Goal: Information Seeking & Learning: Learn about a topic

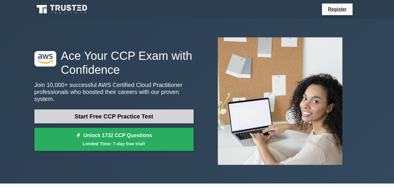
click at [131, 115] on link "Start Free CCP Practice Test" at bounding box center [113, 116] width 159 height 14
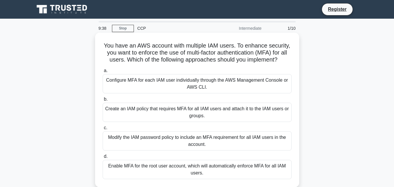
click at [180, 143] on div "Modify the IAM password policy to include an MFA requirement for all IAM users …" at bounding box center [197, 140] width 189 height 19
click at [103, 130] on input "c. Modify the IAM password policy to include an MFA requirement for all IAM use…" at bounding box center [103, 128] width 0 height 4
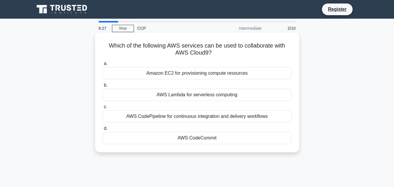
click at [209, 73] on div "Amazon EC2 for provisioning compute resources" at bounding box center [197, 73] width 189 height 12
click at [103, 66] on input "a. Amazon EC2 for provisioning compute resources" at bounding box center [103, 64] width 0 height 4
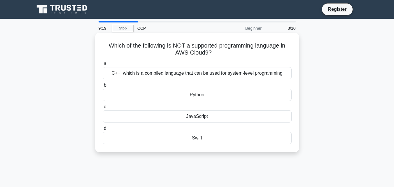
click at [204, 142] on div "Swift" at bounding box center [197, 138] width 189 height 12
click at [103, 130] on input "d. Swift" at bounding box center [103, 129] width 0 height 4
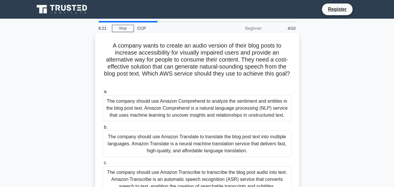
drag, startPoint x: 258, startPoint y: 63, endPoint x: 276, endPoint y: 81, distance: 24.7
click at [276, 81] on h5 "A company wants to create an audio version of their blog posts to increase acce…" at bounding box center [197, 63] width 190 height 43
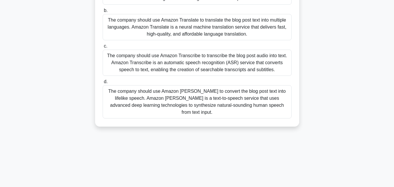
click at [197, 63] on div "The company should use Amazon Transcribe to transcribe the blog post audio into…" at bounding box center [197, 63] width 189 height 26
click at [103, 48] on input "c. The company should use Amazon Transcribe to transcribe the blog post audio i…" at bounding box center [103, 46] width 0 height 4
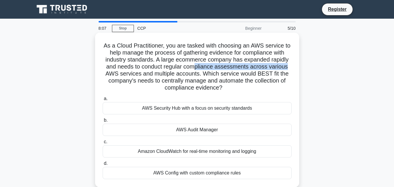
drag, startPoint x: 197, startPoint y: 66, endPoint x: 289, endPoint y: 65, distance: 92.1
click at [289, 65] on h5 "As a Cloud Practitioner, you are tasked with choosing an AWS service to help ma…" at bounding box center [197, 67] width 190 height 50
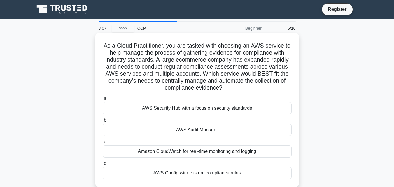
click at [212, 77] on h5 "As a Cloud Practitioner, you are tasked with choosing an AWS service to help ma…" at bounding box center [197, 67] width 190 height 50
drag, startPoint x: 147, startPoint y: 78, endPoint x: 195, endPoint y: 78, distance: 48.1
click at [195, 78] on h5 "As a Cloud Practitioner, you are tasked with choosing an AWS service to help ma…" at bounding box center [197, 67] width 190 height 50
click at [217, 80] on h5 "As a Cloud Practitioner, you are tasked with choosing an AWS service to help ma…" at bounding box center [197, 67] width 190 height 50
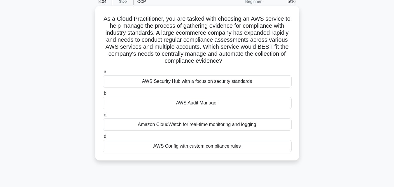
scroll to position [29, 0]
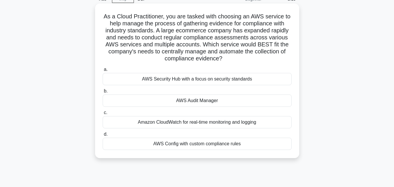
click at [220, 120] on div "Amazon CloudWatch for real-time monitoring and logging" at bounding box center [197, 122] width 189 height 12
click at [103, 115] on input "c. Amazon CloudWatch for real-time monitoring and logging" at bounding box center [103, 113] width 0 height 4
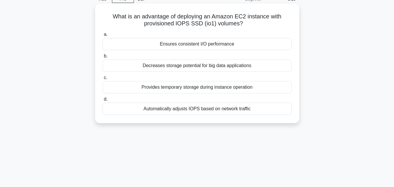
scroll to position [0, 0]
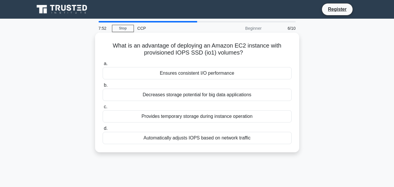
click at [177, 118] on div "Provides temporary storage during instance operation" at bounding box center [197, 116] width 189 height 12
click at [103, 109] on input "c. Provides temporary storage during instance operation" at bounding box center [103, 107] width 0 height 4
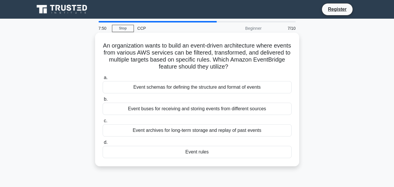
click at [189, 110] on div "Event buses for receiving and storing events from different sources" at bounding box center [197, 109] width 189 height 12
click at [103, 101] on input "b. Event buses for receiving and storing events from different sources" at bounding box center [103, 99] width 0 height 4
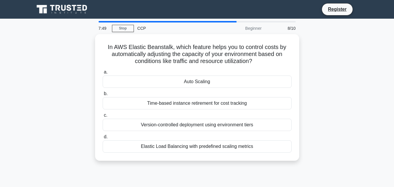
click at [189, 110] on div "a. Auto Scaling b. Time-based instance retirement for cost tracking c. d." at bounding box center [197, 110] width 196 height 86
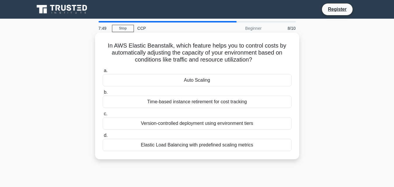
click at [191, 107] on div "Time-based instance retirement for cost tracking" at bounding box center [197, 102] width 189 height 12
click at [103, 94] on input "b. Time-based instance retirement for cost tracking" at bounding box center [103, 92] width 0 height 4
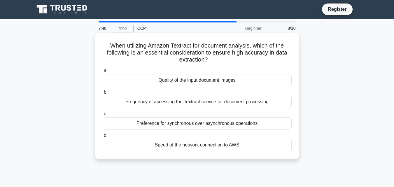
click at [192, 106] on div "Frequency of accessing the Textract service for document processing" at bounding box center [197, 102] width 189 height 12
click at [103, 94] on input "b. Frequency of accessing the Textract service for document processing" at bounding box center [103, 92] width 0 height 4
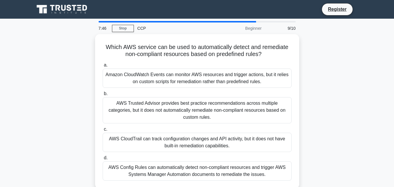
click at [192, 106] on div "AWS Trusted Advisor provides best practice recommendations across multiple cate…" at bounding box center [197, 110] width 189 height 26
click at [103, 96] on input "b. AWS Trusted Advisor provides best practice recommendations across multiple c…" at bounding box center [103, 94] width 0 height 4
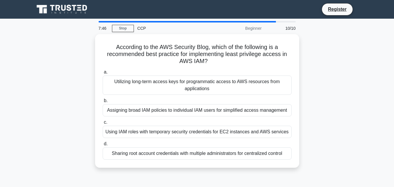
click at [192, 106] on div "Assigning broad IAM policies to individual IAM users for simplified access mana…" at bounding box center [197, 110] width 189 height 12
click at [103, 103] on input "b. Assigning broad IAM policies to individual IAM users for simplified access m…" at bounding box center [103, 101] width 0 height 4
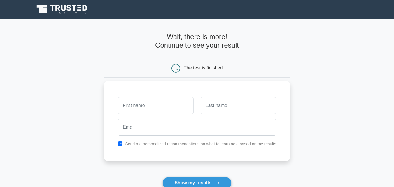
scroll to position [29, 0]
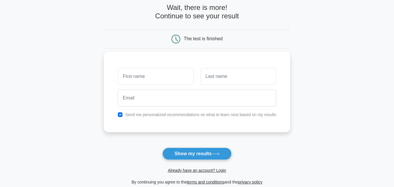
click at [148, 75] on input "text" at bounding box center [156, 76] width 76 height 17
type input "Mugambikai"
click at [216, 79] on input "text" at bounding box center [239, 76] width 76 height 17
type input "Easwaran"
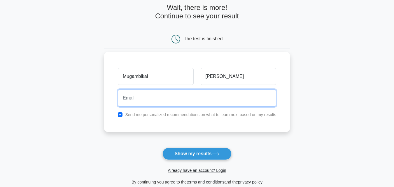
click at [192, 105] on input "email" at bounding box center [197, 98] width 158 height 17
type input "458jenifer@gmail.com"
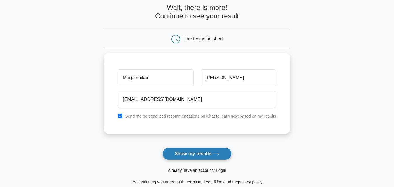
click at [189, 151] on button "Show my results" at bounding box center [196, 154] width 69 height 12
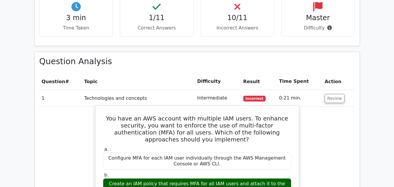
scroll to position [437, 0]
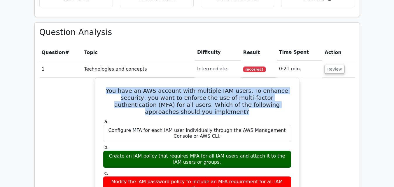
drag, startPoint x: 288, startPoint y: 81, endPoint x: 82, endPoint y: 67, distance: 205.8
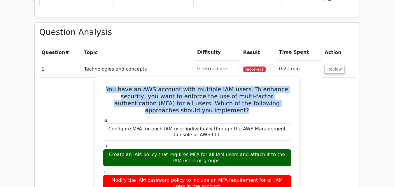
click at [210, 86] on h5 "You have an AWS account with multiple IAM users. To enhance security, you want …" at bounding box center [197, 100] width 190 height 28
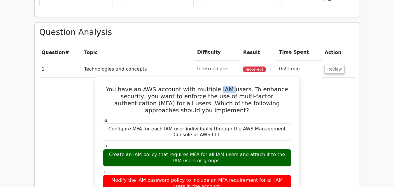
click at [210, 86] on h5 "You have an AWS account with multiple IAM users. To enhance security, you want …" at bounding box center [197, 100] width 190 height 28
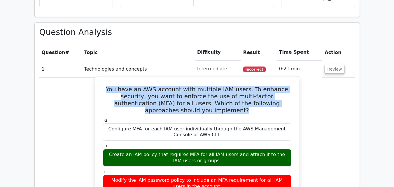
click at [210, 86] on h5 "You have an AWS account with multiple IAM users. To enhance security, you want …" at bounding box center [197, 100] width 190 height 28
